Goal: Task Accomplishment & Management: Manage account settings

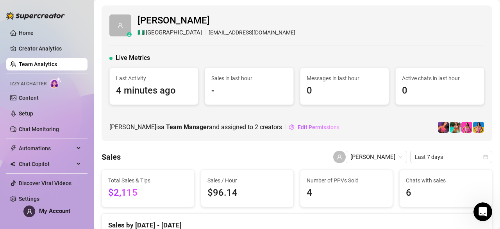
click at [44, 211] on span "My Account" at bounding box center [54, 210] width 31 height 7
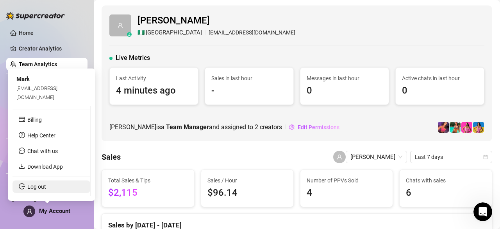
click at [46, 189] on link "Log out" at bounding box center [36, 186] width 19 height 6
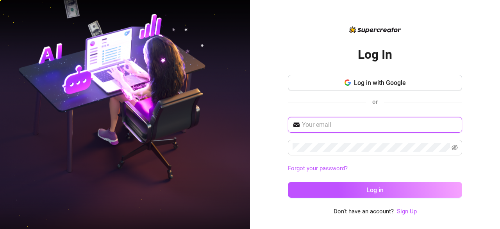
click at [356, 127] on input "text" at bounding box center [380, 124] width 156 height 9
click at [340, 122] on input "text" at bounding box center [380, 124] width 156 height 9
type input "[EMAIL_ADDRESS][DOMAIN_NAME]"
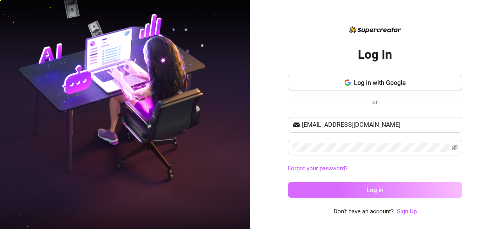
click at [352, 189] on button "Log in" at bounding box center [375, 190] width 174 height 16
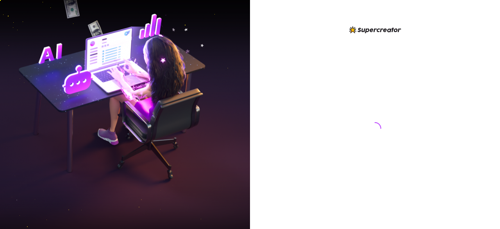
click at [455, 149] on div at bounding box center [375, 120] width 174 height 191
